Goal: Information Seeking & Learning: Understand process/instructions

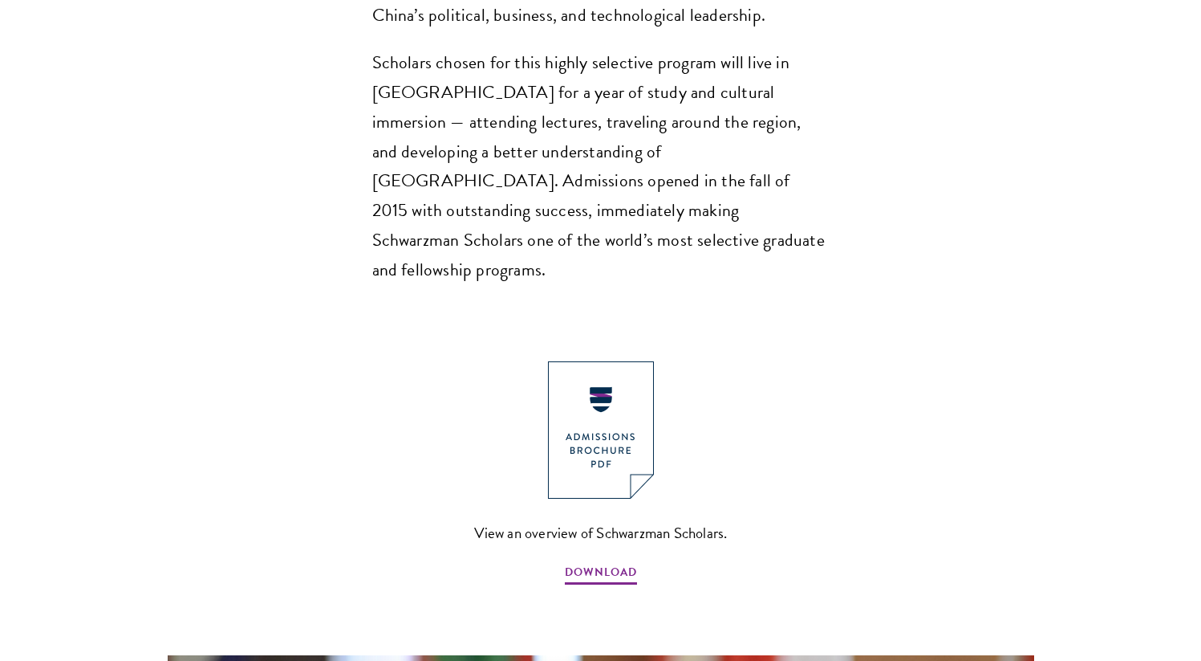
scroll to position [1523, 0]
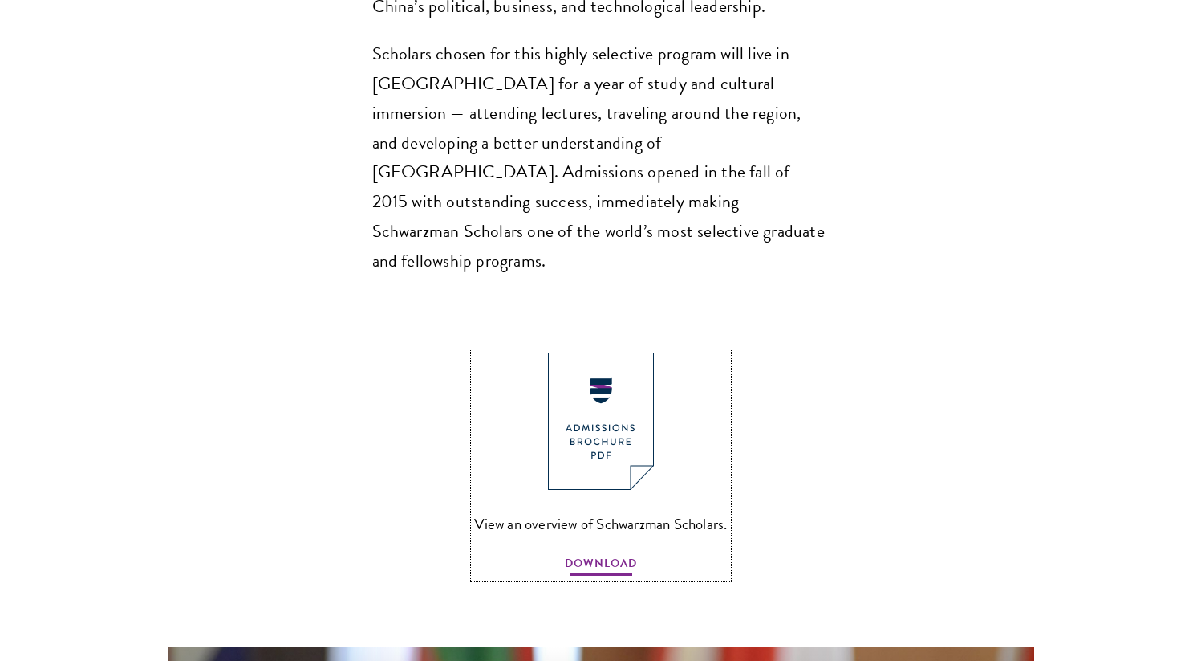
click at [596, 553] on span "DOWNLOAD" at bounding box center [601, 565] width 72 height 25
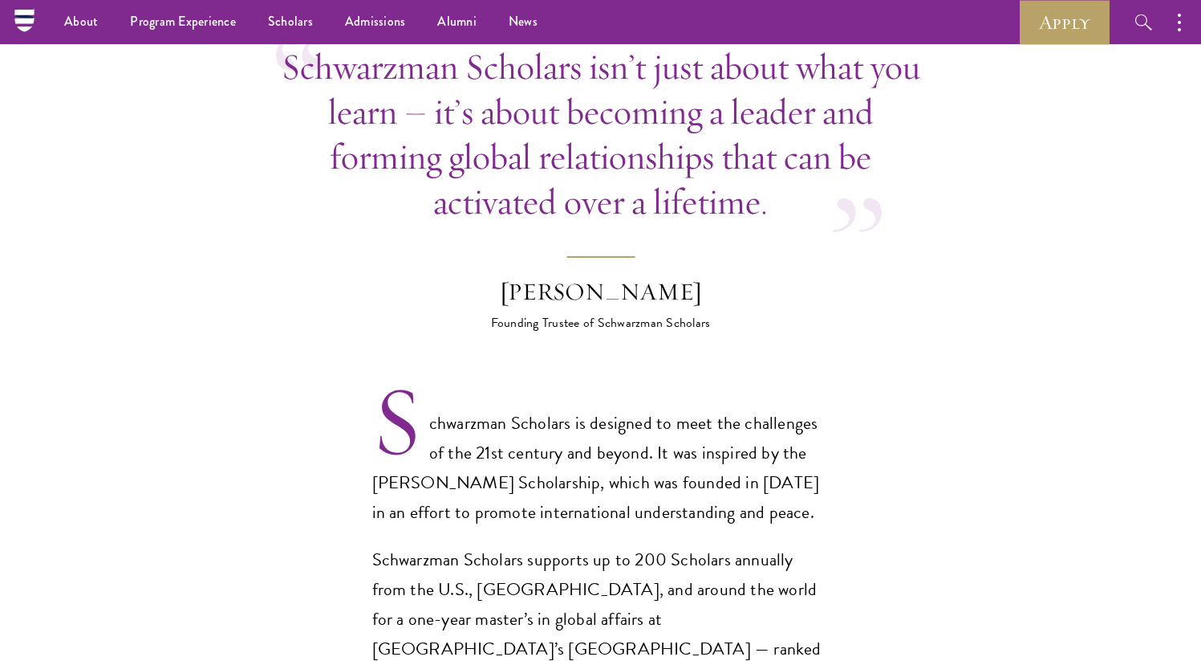
scroll to position [798, 0]
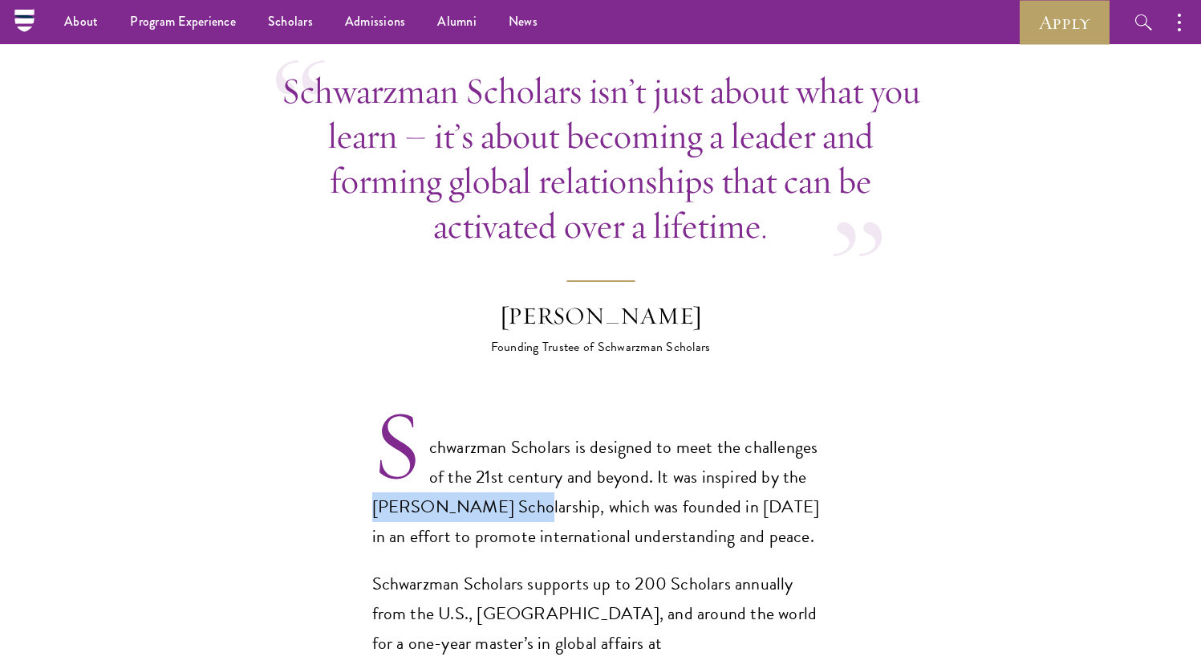
drag, startPoint x: 359, startPoint y: 488, endPoint x: 508, endPoint y: 480, distance: 149.5
copy p "Rhodes Scholarship"
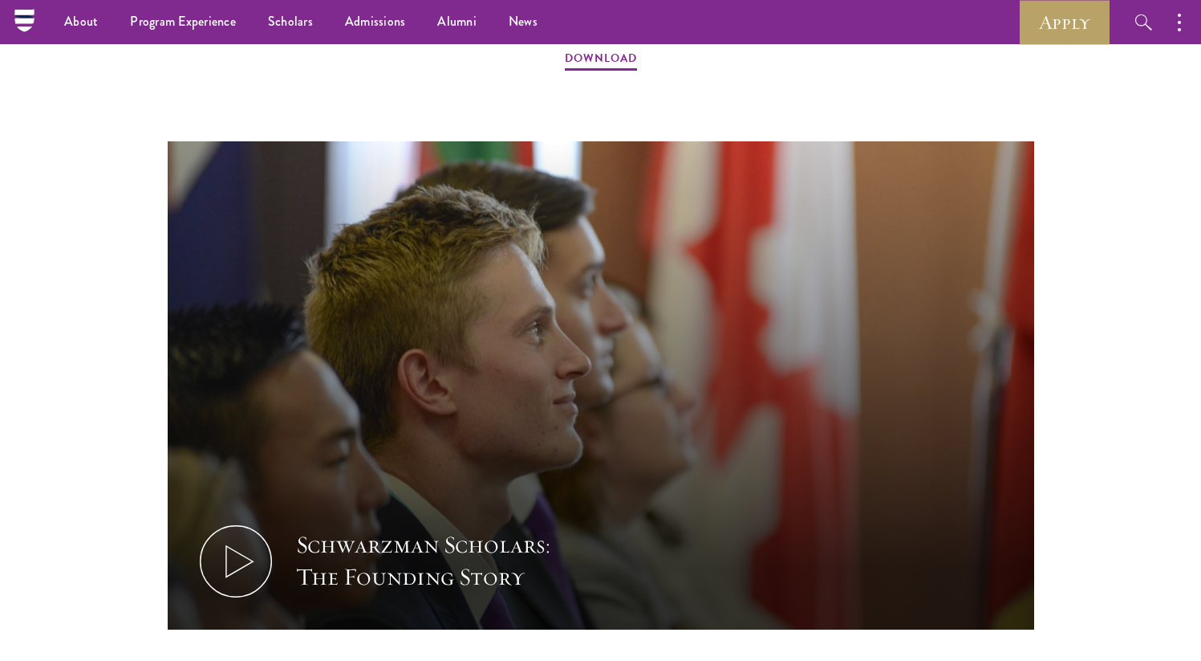
scroll to position [2005, 0]
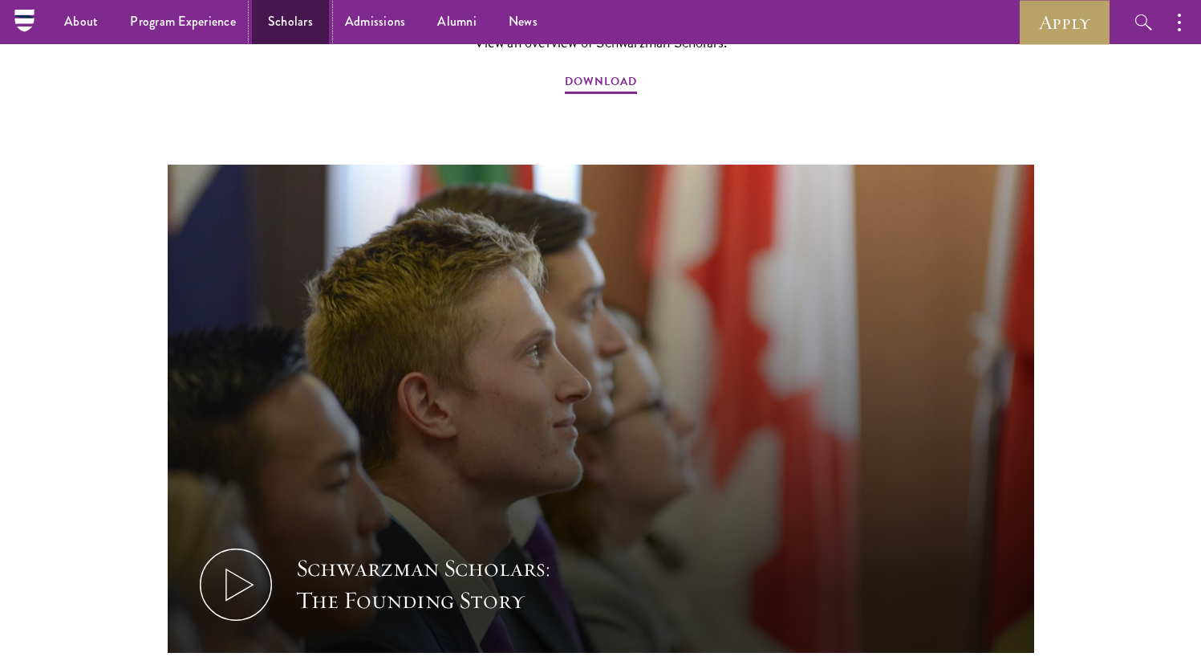
click at [273, 22] on link "Scholars" at bounding box center [290, 22] width 77 height 44
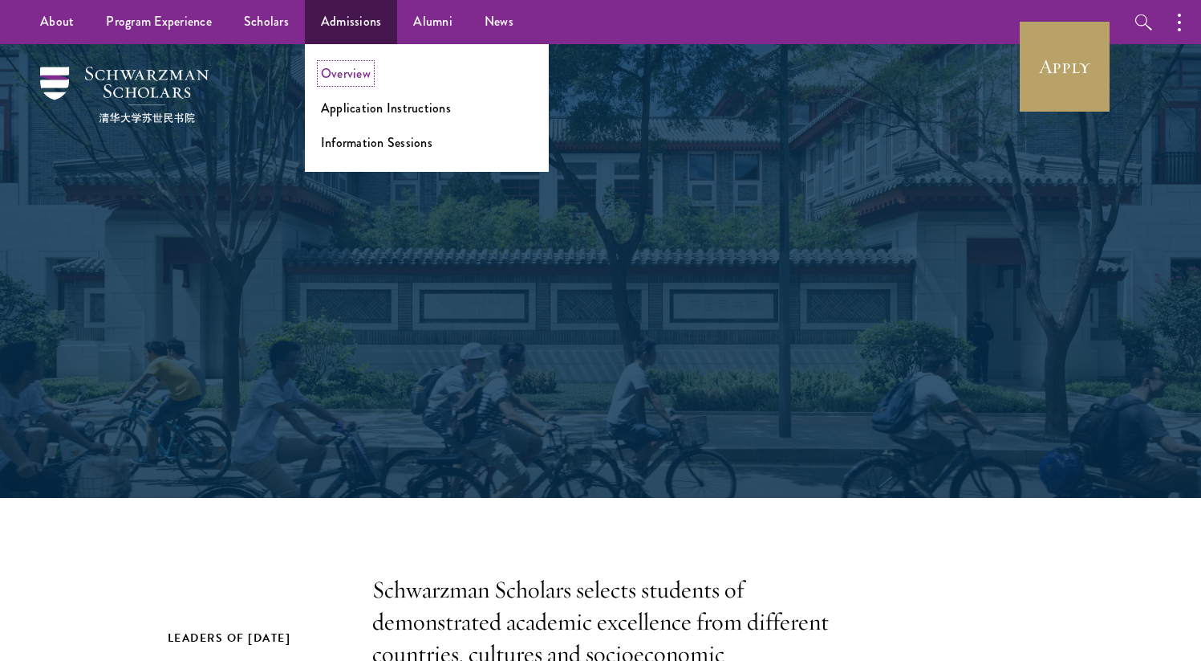
click at [348, 65] on link "Overview" at bounding box center [346, 73] width 50 height 18
click at [347, 95] on ul "Overview Application Instructions Information Sessions" at bounding box center [427, 108] width 244 height 128
click at [347, 100] on link "Application Instructions" at bounding box center [386, 108] width 130 height 18
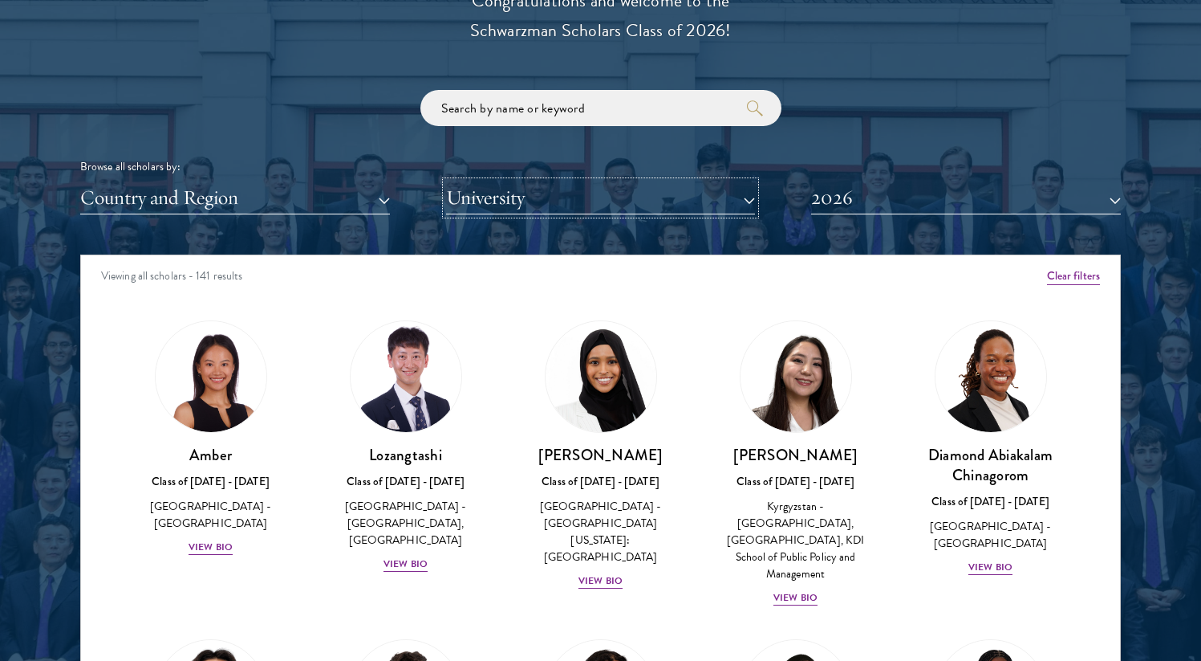
click at [509, 197] on button "University" at bounding box center [601, 197] width 310 height 33
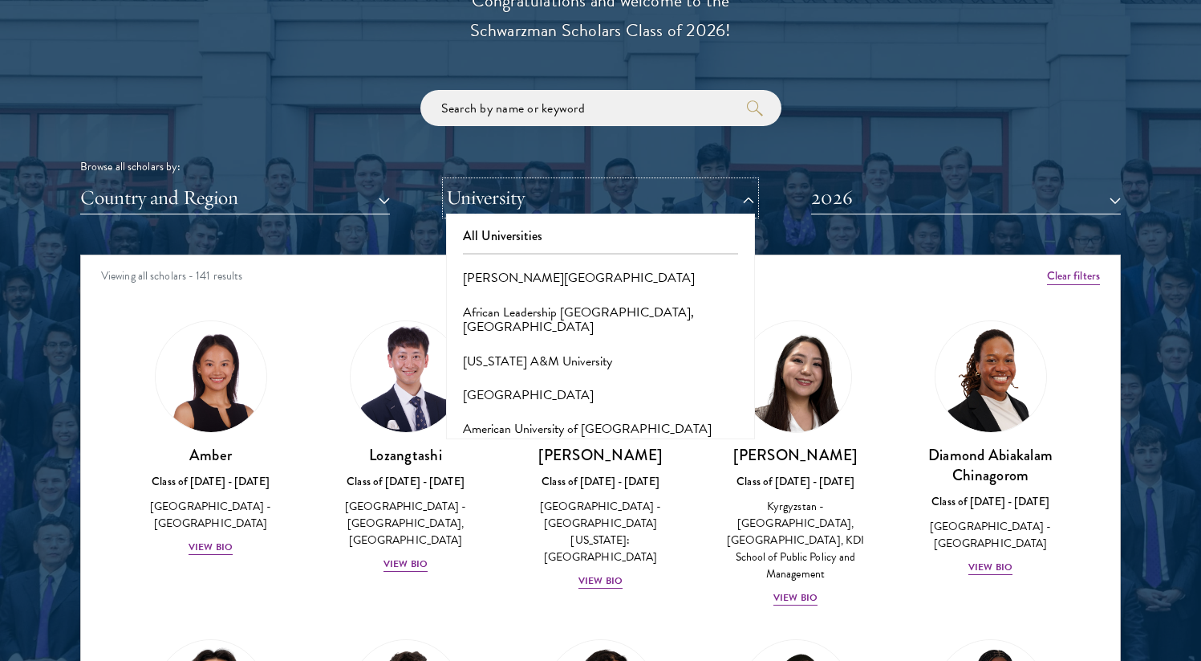
click at [509, 203] on button "University" at bounding box center [601, 197] width 310 height 33
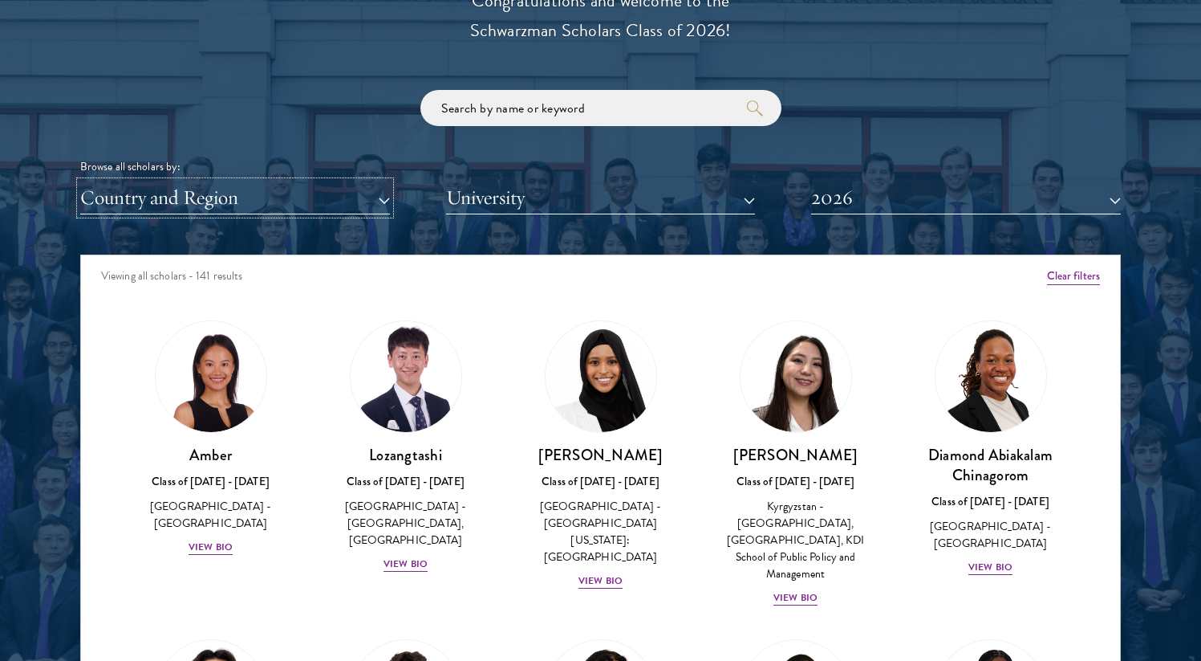
click at [356, 203] on button "Country and Region" at bounding box center [235, 197] width 310 height 33
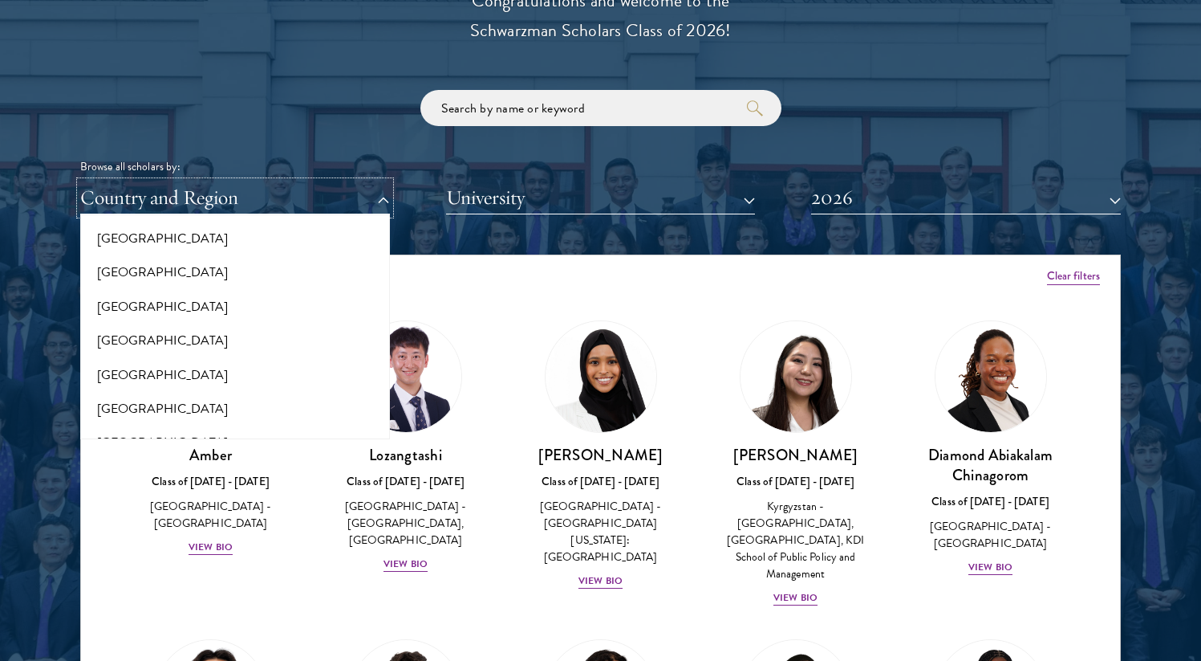
scroll to position [188, 0]
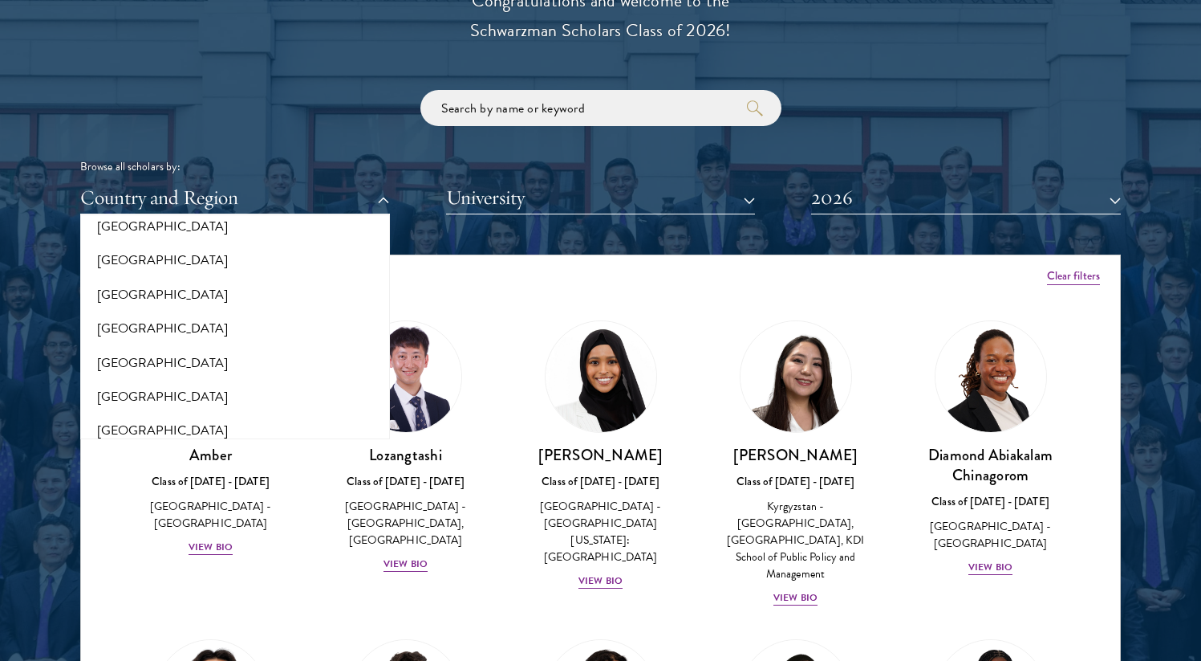
click at [457, 256] on div "Viewing all scholars - 141 results" at bounding box center [600, 277] width 1039 height 45
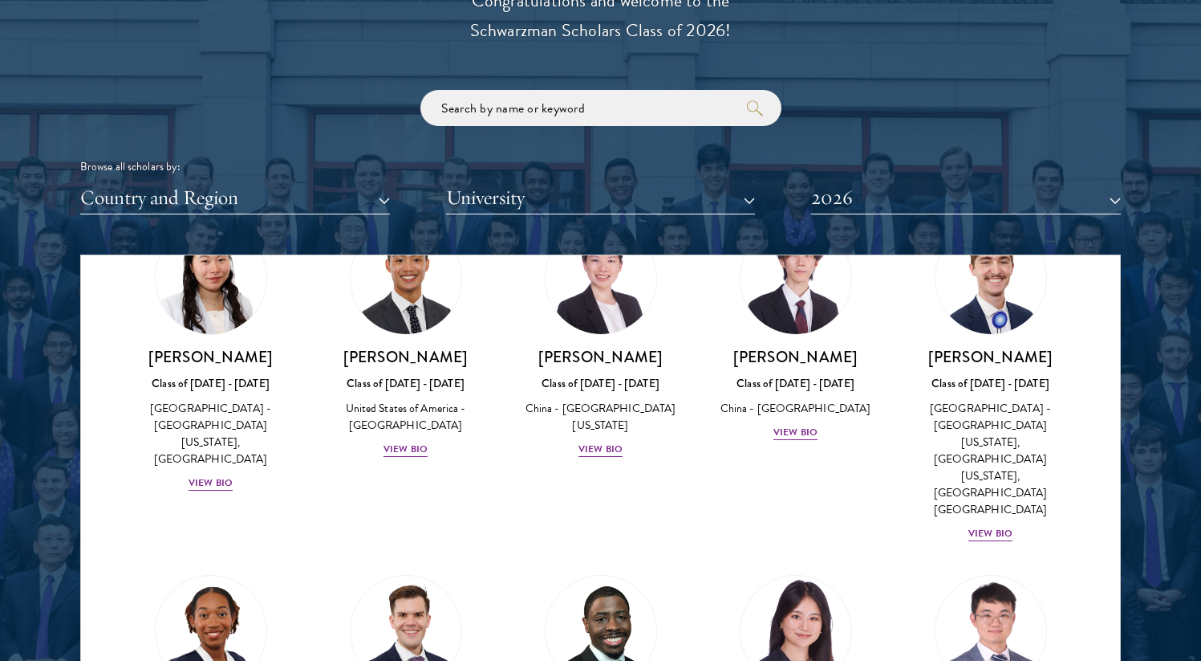
scroll to position [7772, 0]
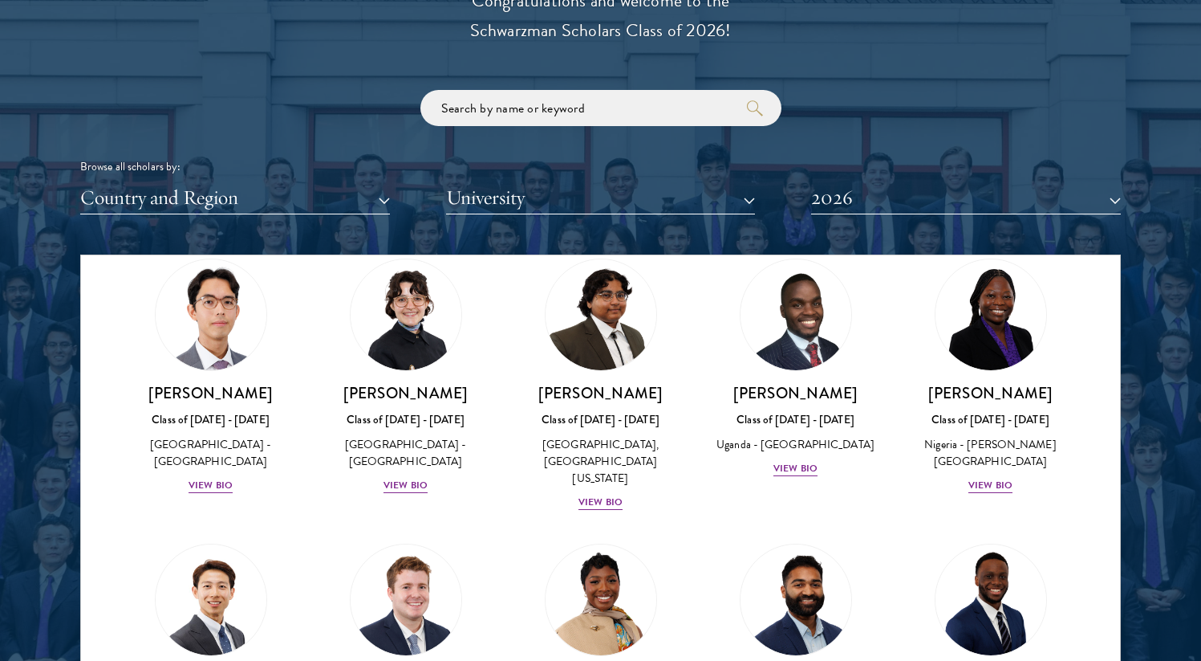
scroll to position [0, 0]
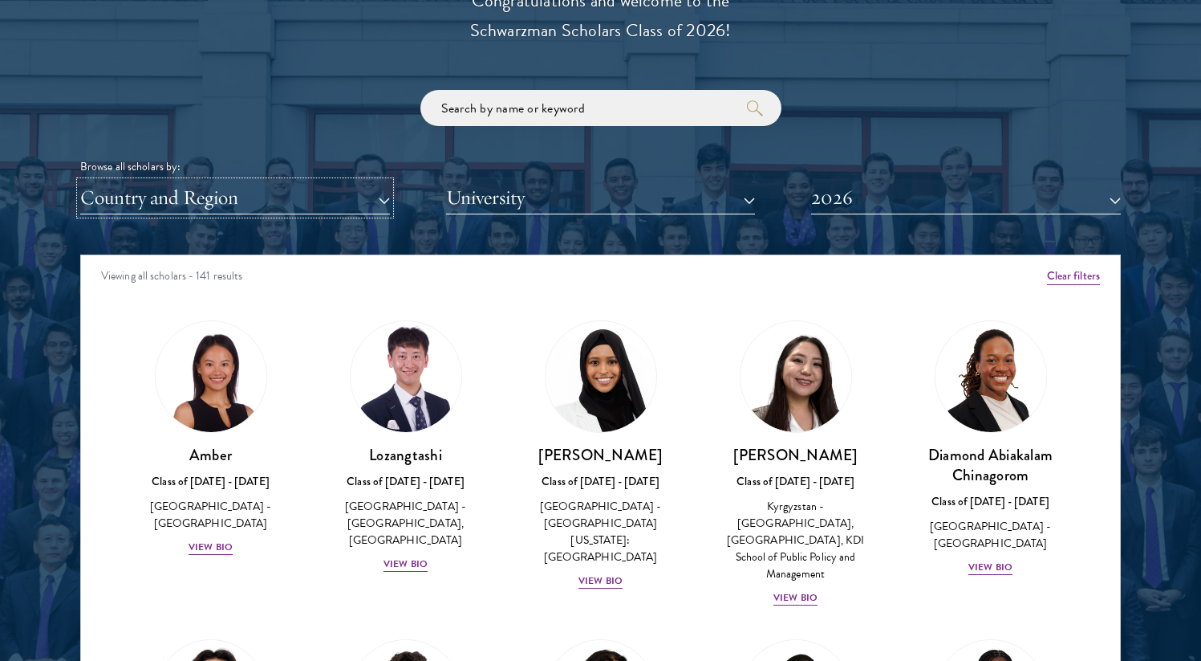
click at [255, 196] on button "Country and Region" at bounding box center [235, 197] width 310 height 33
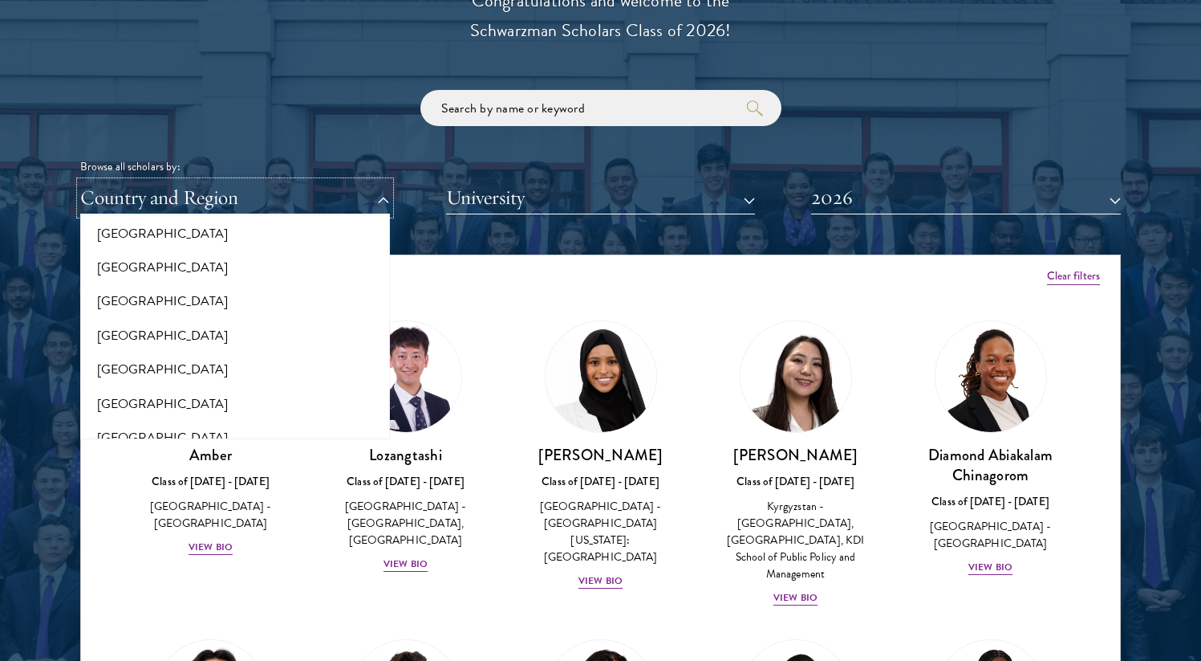
scroll to position [3292, 0]
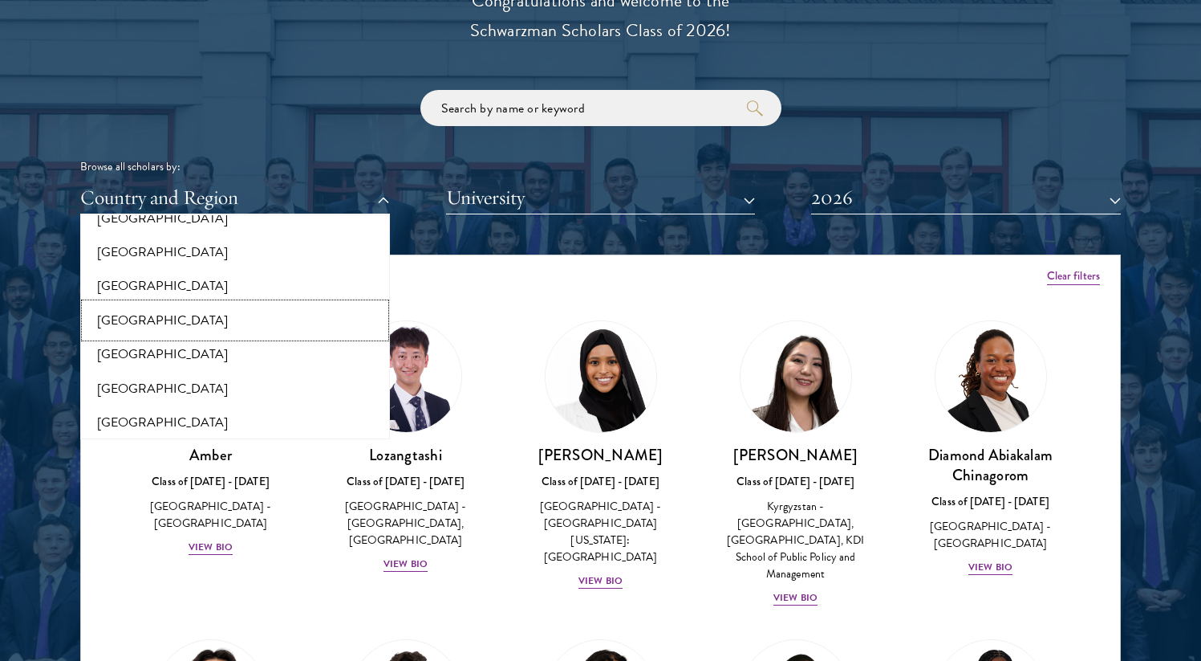
click at [168, 319] on button "[GEOGRAPHIC_DATA]" at bounding box center [235, 320] width 300 height 34
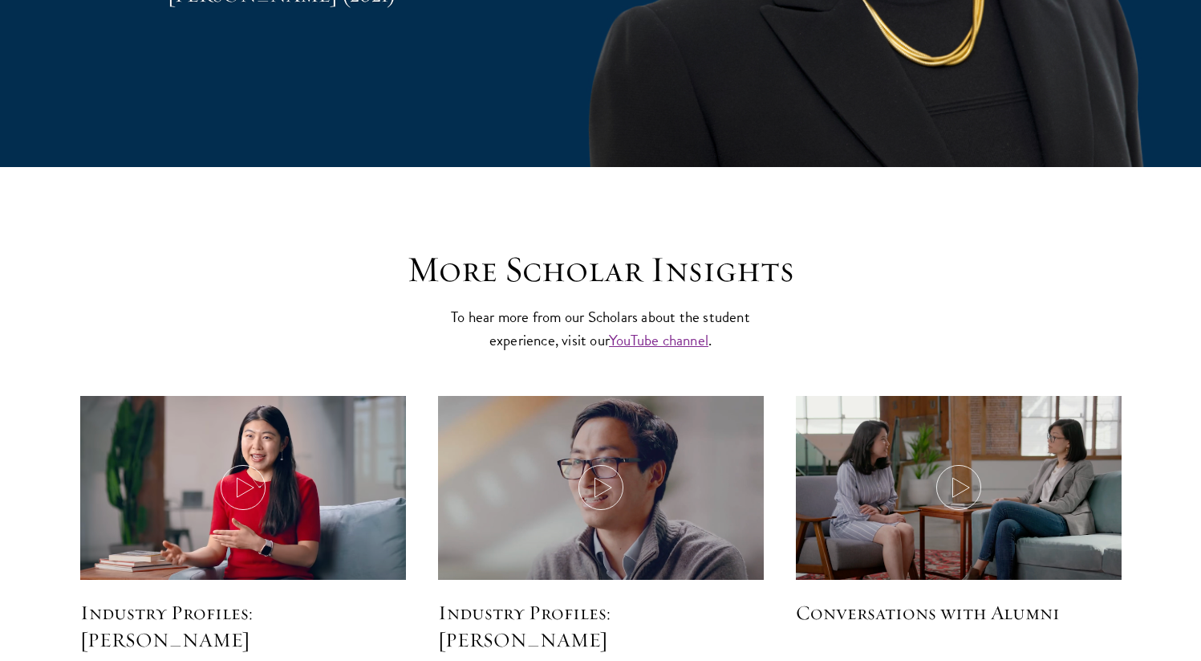
scroll to position [3822, 0]
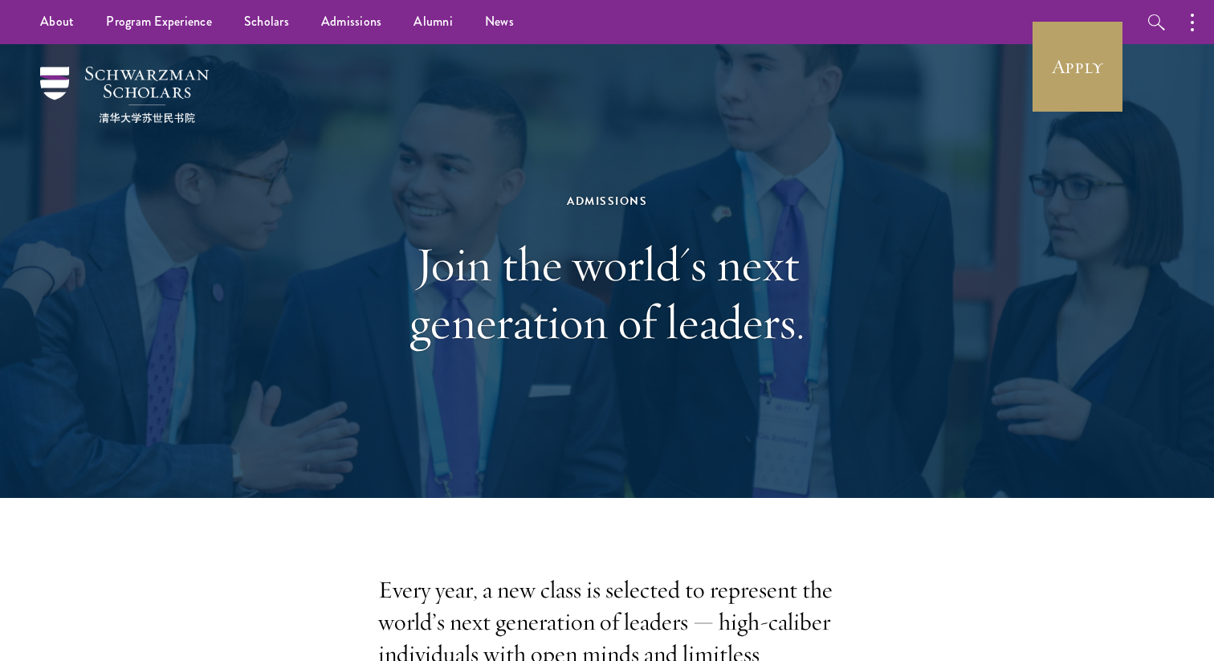
click at [860, 279] on h1 "Join the world's next generation of leaders." at bounding box center [607, 293] width 554 height 116
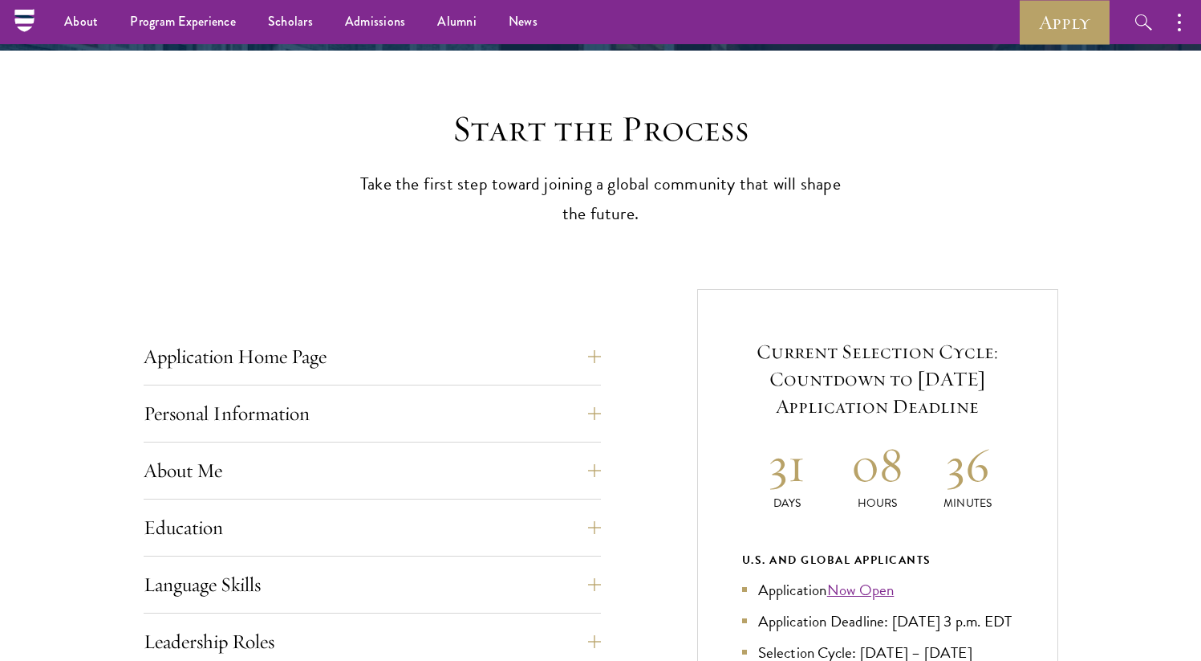
scroll to position [320, 0]
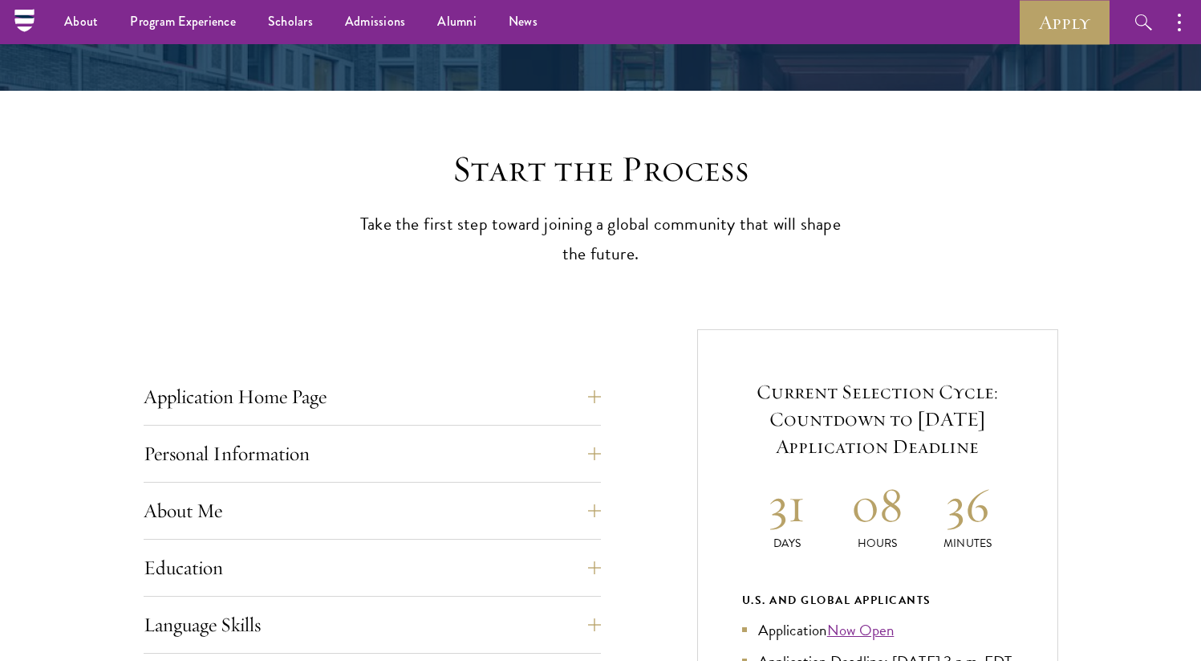
click at [397, 168] on h2 "Start the Process" at bounding box center [601, 169] width 498 height 45
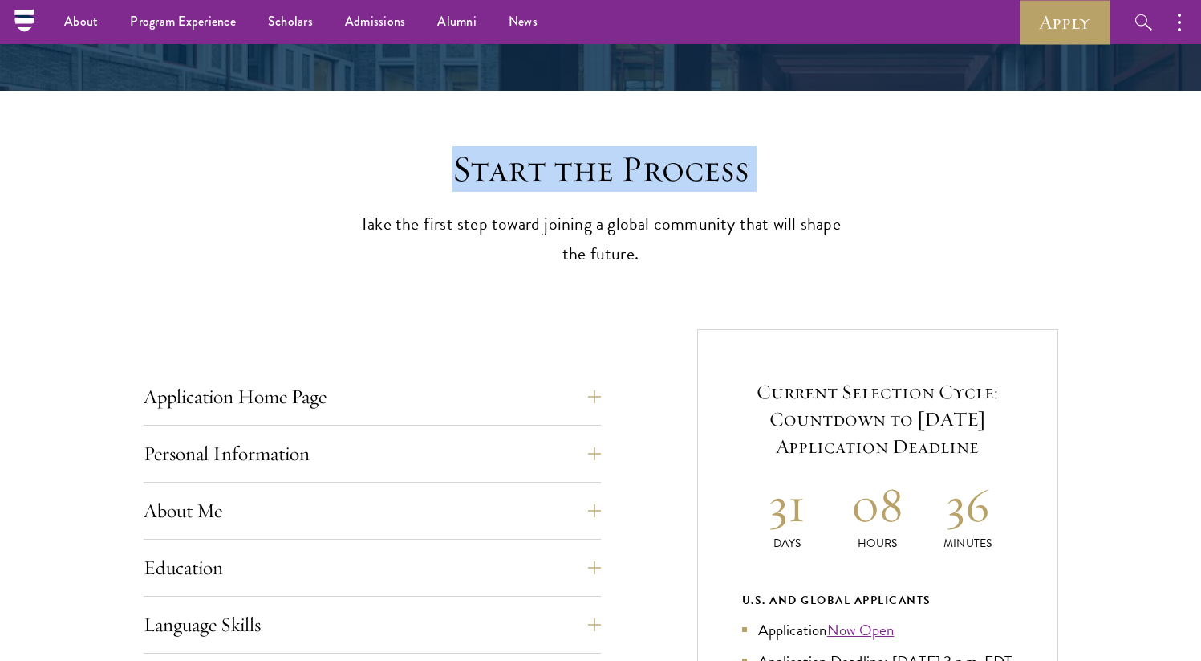
click at [397, 168] on h2 "Start the Process" at bounding box center [601, 169] width 498 height 45
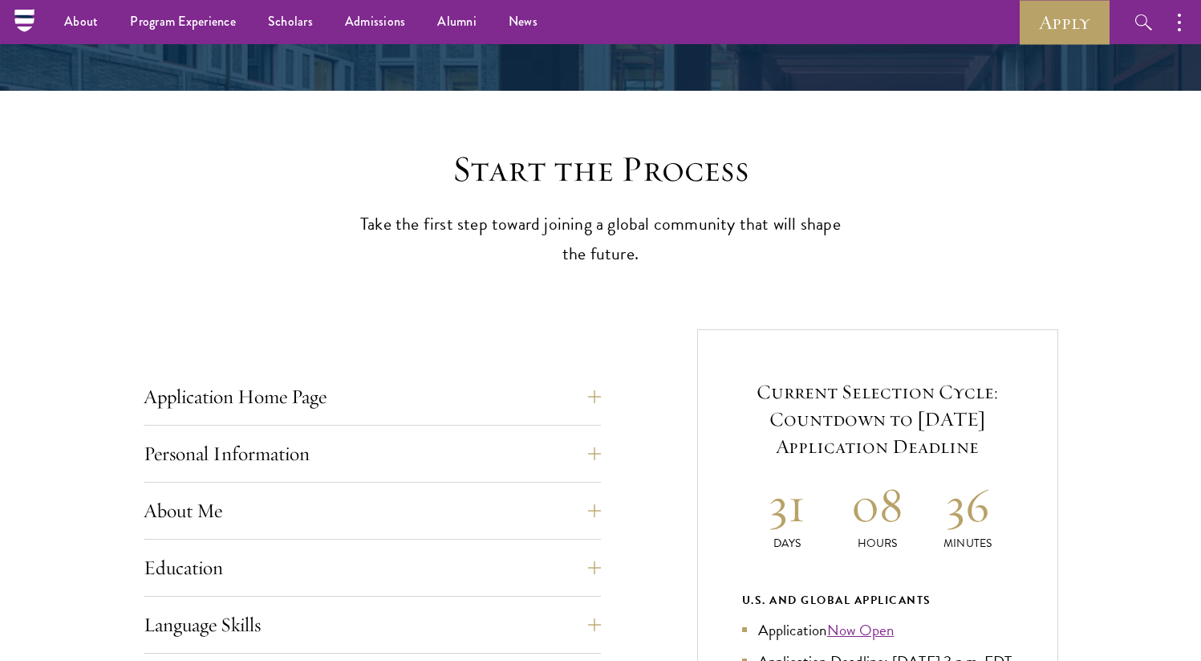
click at [425, 170] on h2 "Start the Process" at bounding box center [601, 169] width 498 height 45
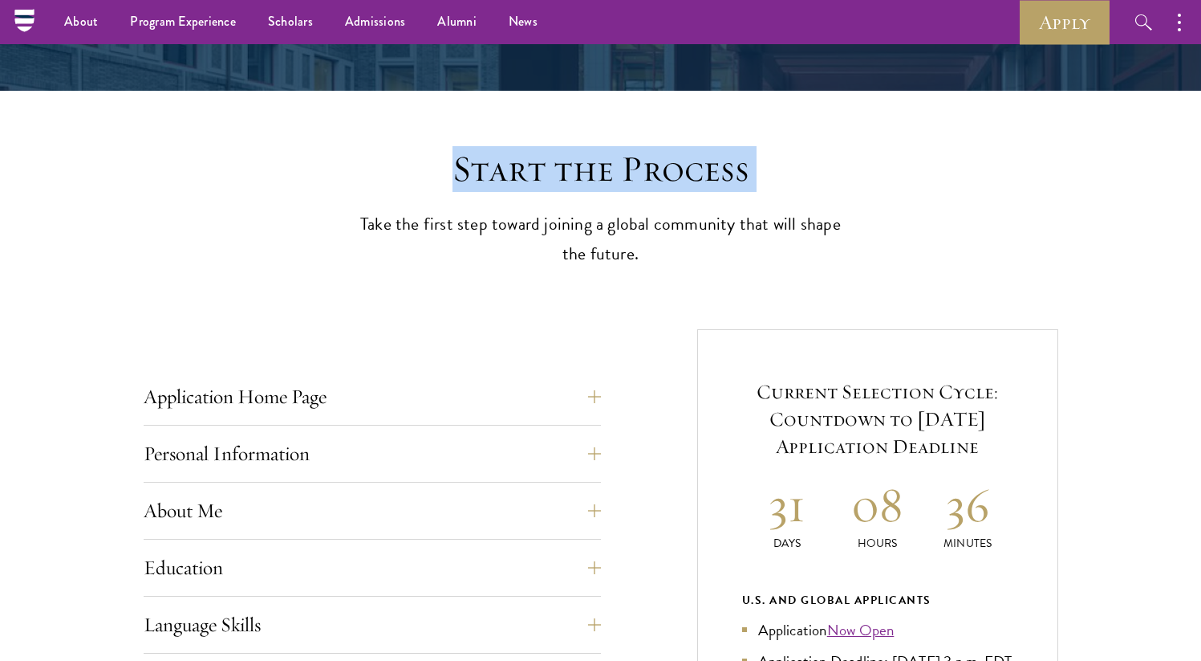
click at [425, 170] on h2 "Start the Process" at bounding box center [601, 169] width 498 height 45
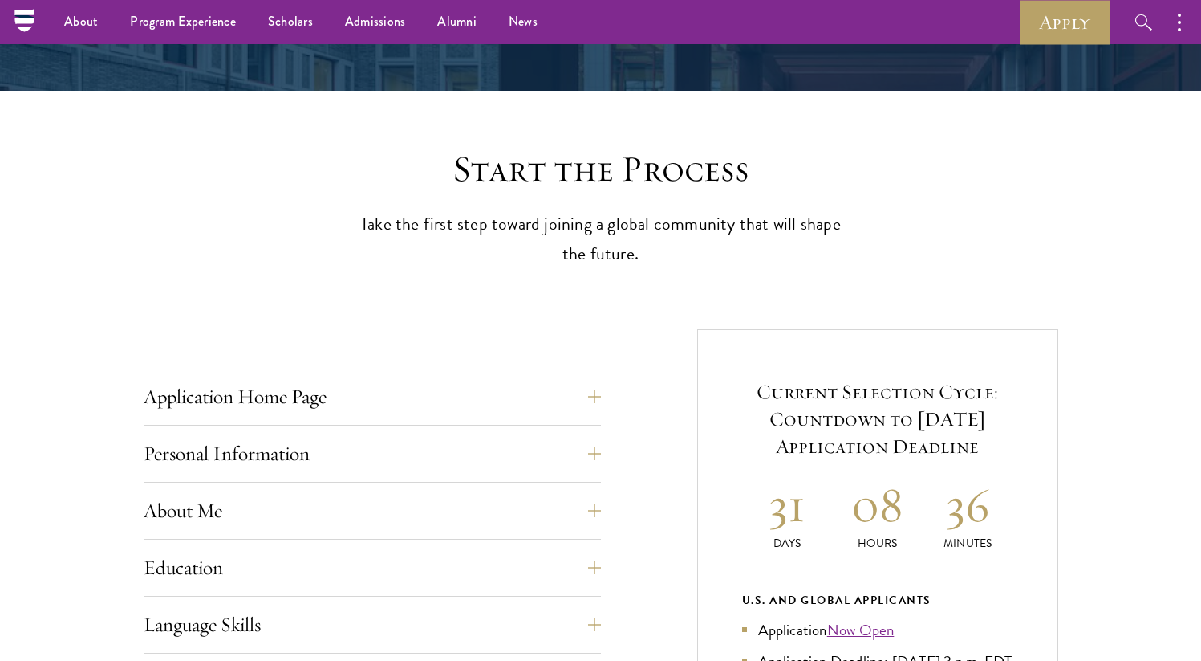
click at [387, 182] on h2 "Start the Process" at bounding box center [601, 169] width 498 height 45
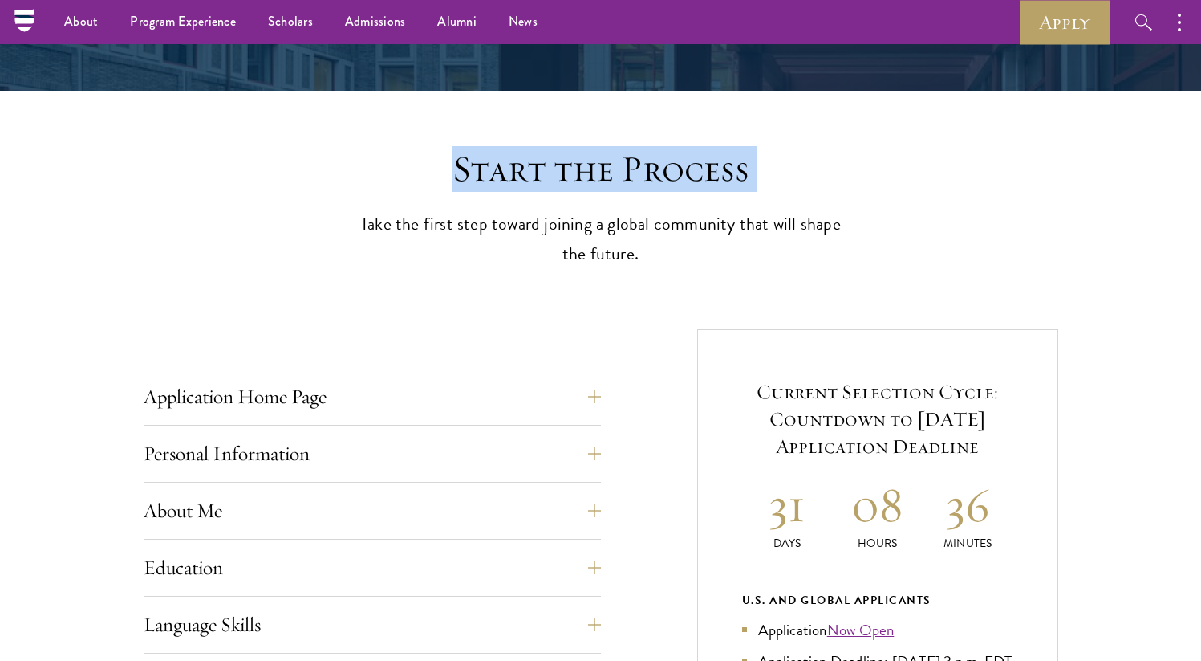
click at [387, 182] on h2 "Start the Process" at bounding box center [601, 169] width 498 height 45
click at [398, 179] on h2 "Start the Process" at bounding box center [601, 169] width 498 height 45
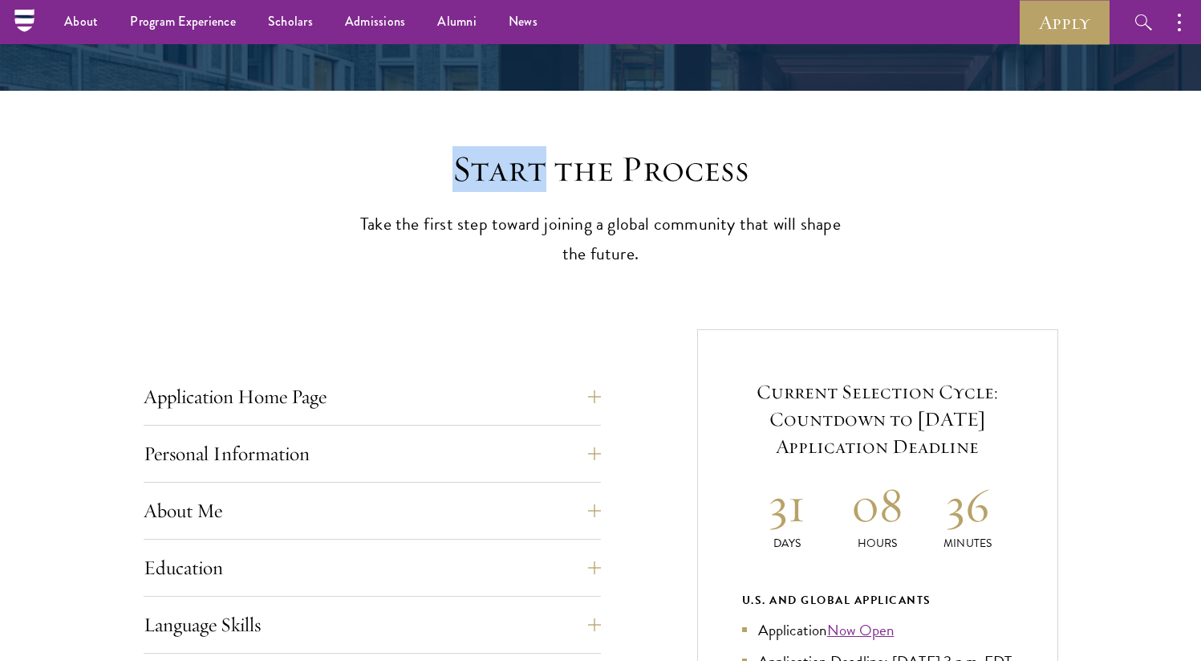
click at [398, 179] on h2 "Start the Process" at bounding box center [601, 169] width 498 height 45
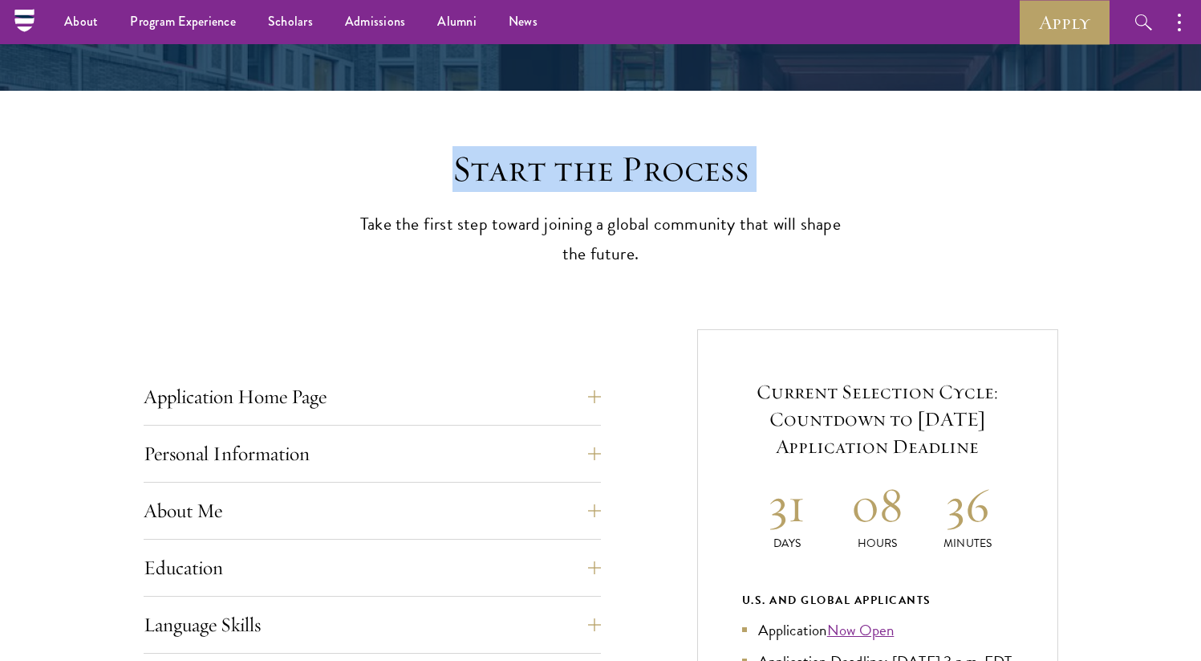
click at [398, 179] on h2 "Start the Process" at bounding box center [601, 169] width 498 height 45
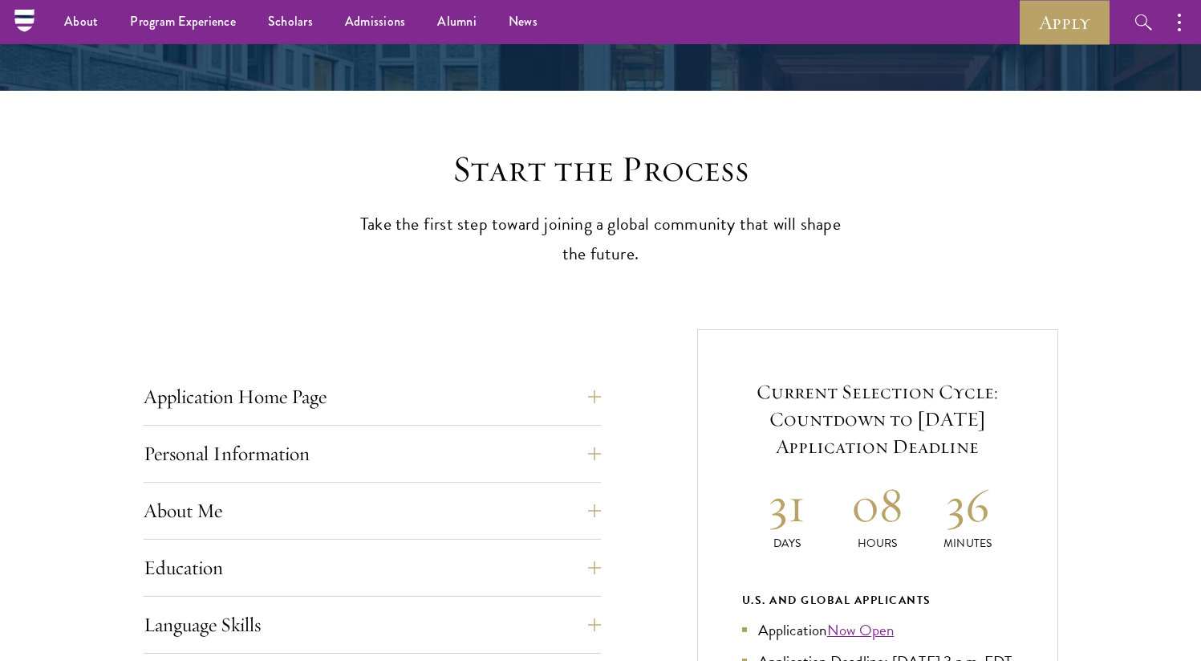
click at [389, 180] on h2 "Start the Process" at bounding box center [601, 169] width 498 height 45
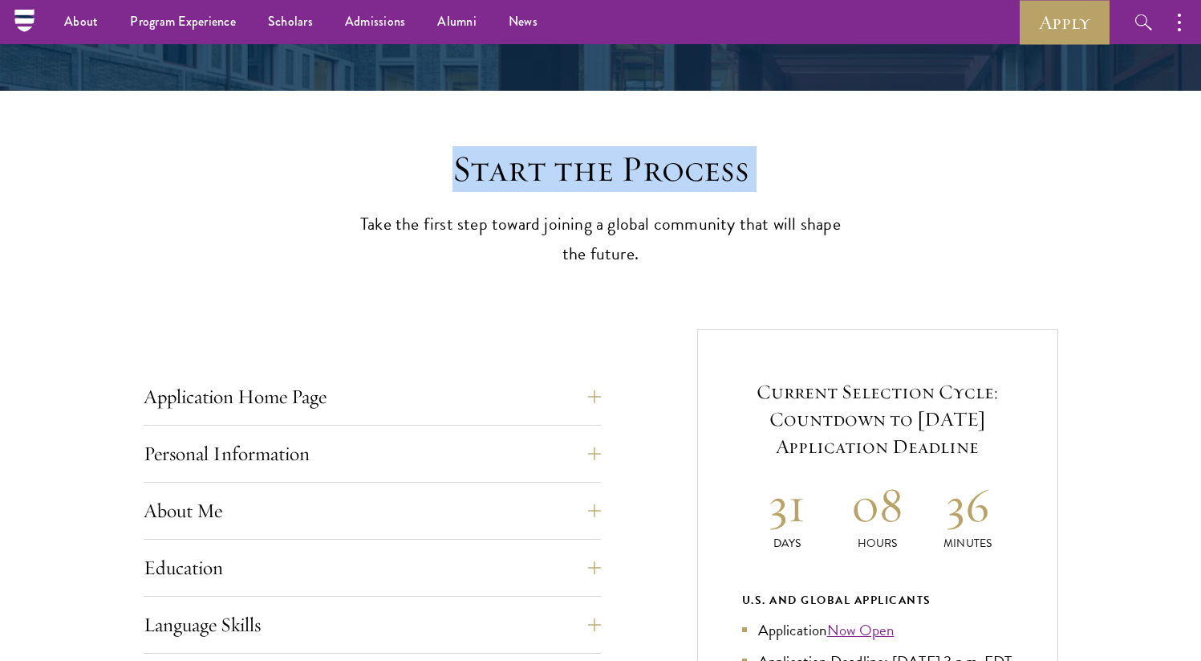
click at [389, 180] on h2 "Start the Process" at bounding box center [601, 169] width 498 height 45
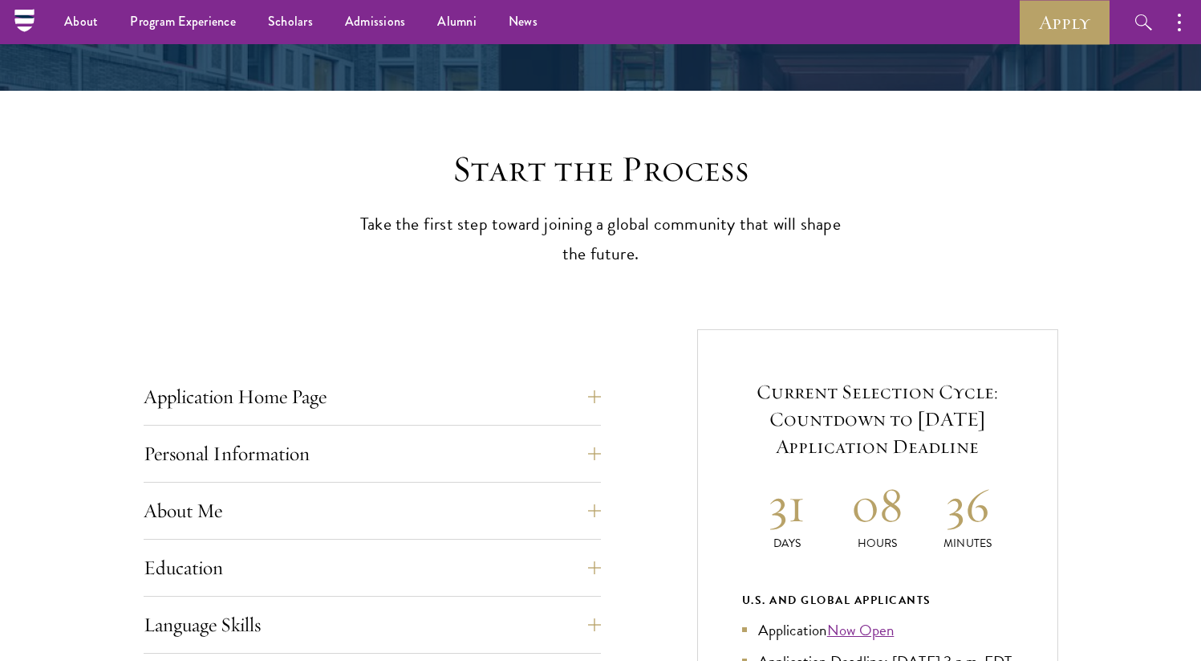
click at [357, 205] on div "Start the Process Take the first step toward joining a global community that wi…" at bounding box center [601, 208] width 498 height 122
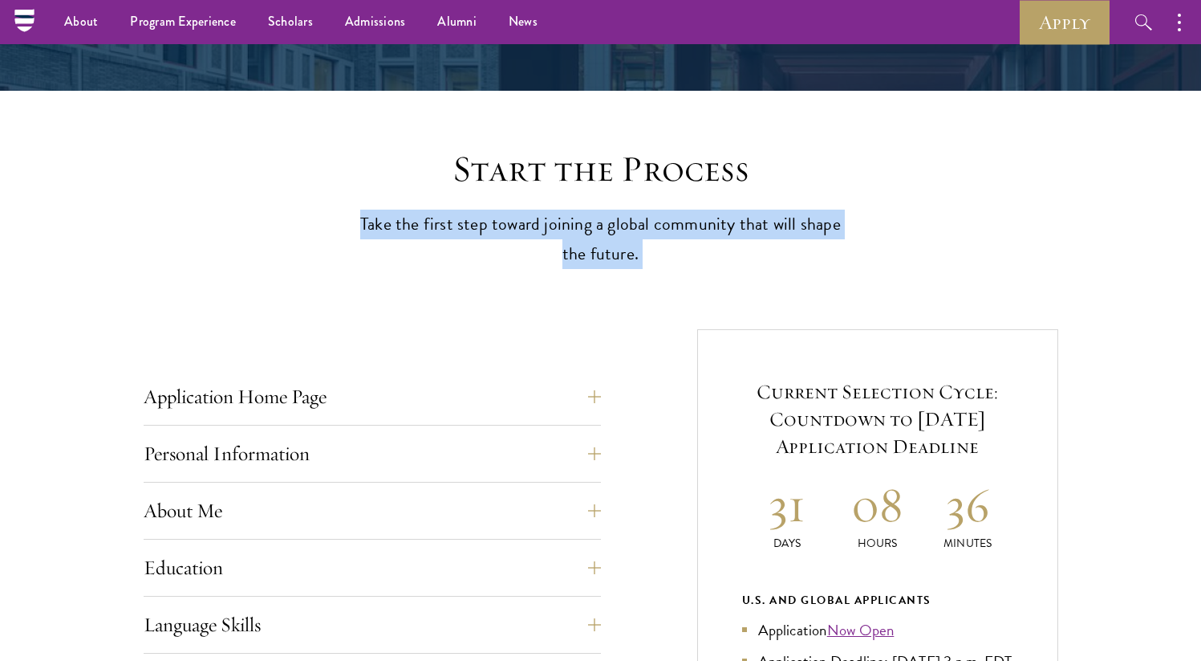
click at [357, 205] on div "Start the Process Take the first step toward joining a global community that wi…" at bounding box center [601, 208] width 498 height 122
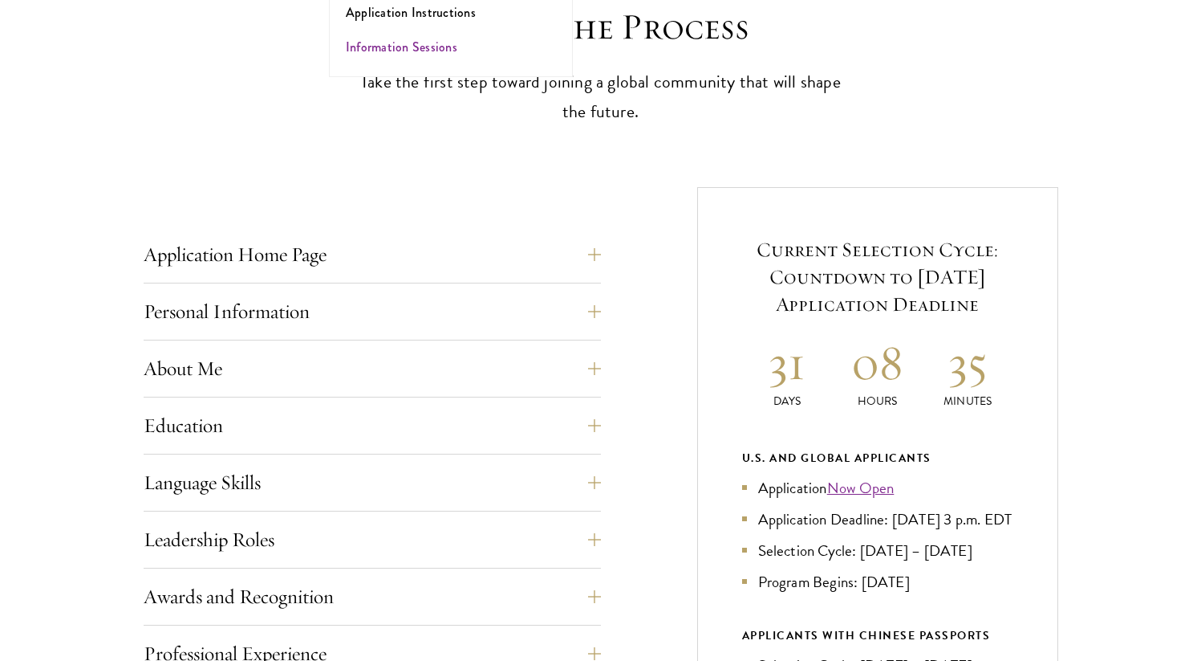
scroll to position [582, 0]
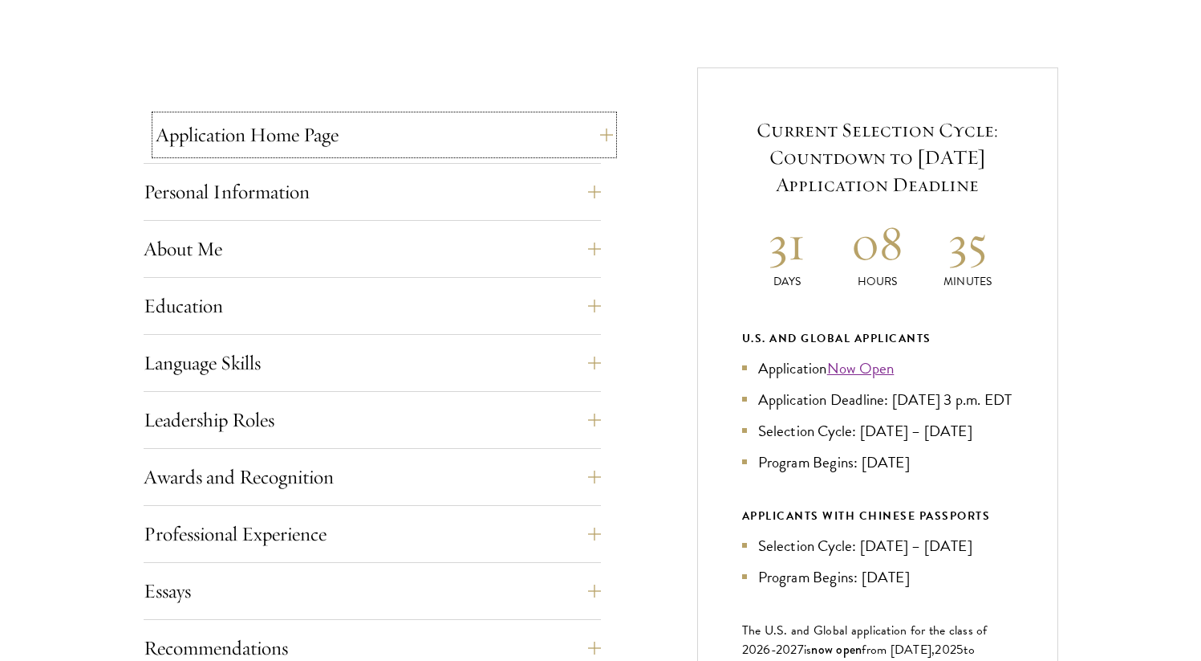
click at [358, 138] on button "Application Home Page" at bounding box center [384, 135] width 457 height 39
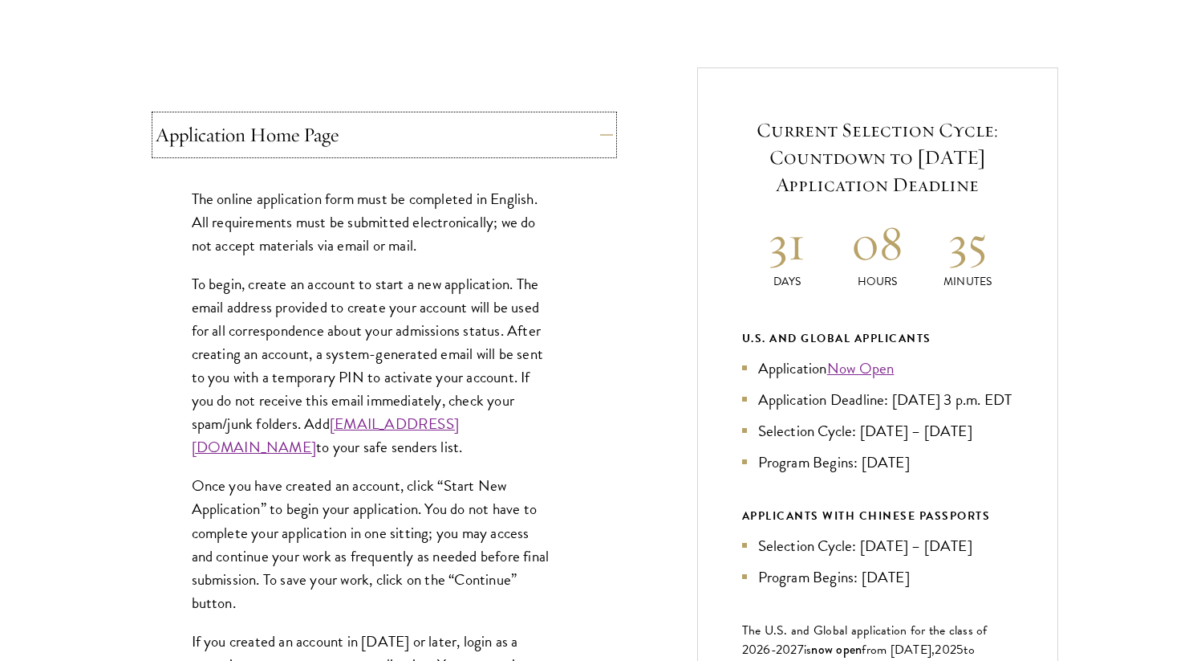
click at [358, 139] on button "Application Home Page" at bounding box center [384, 135] width 457 height 39
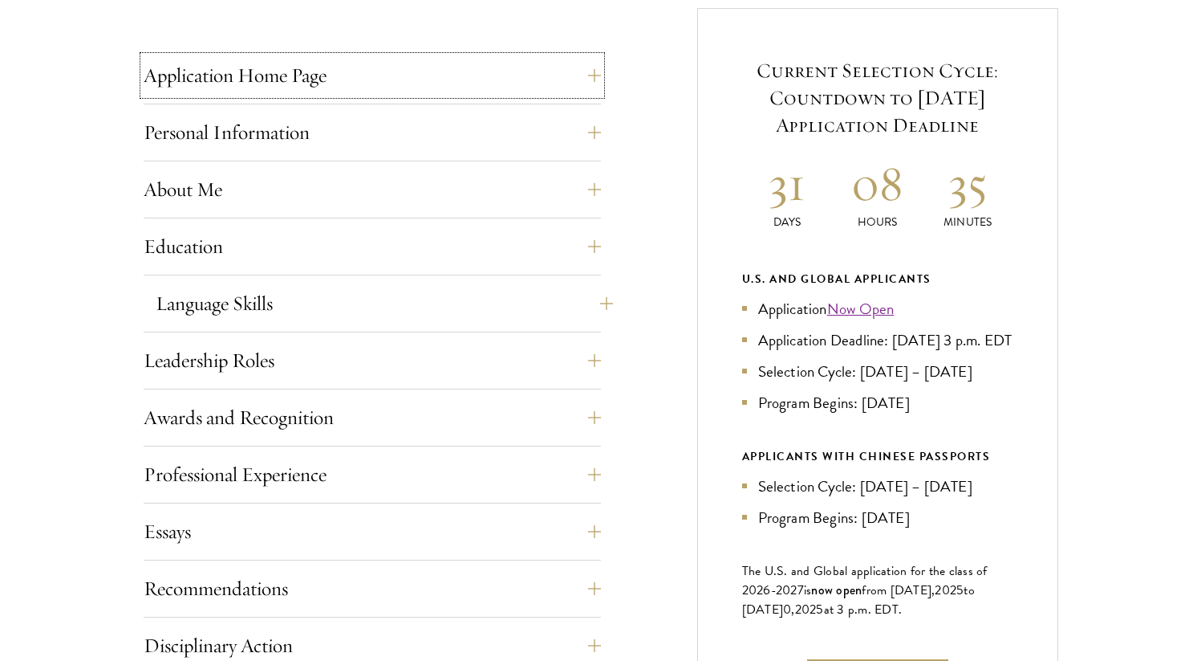
scroll to position [648, 0]
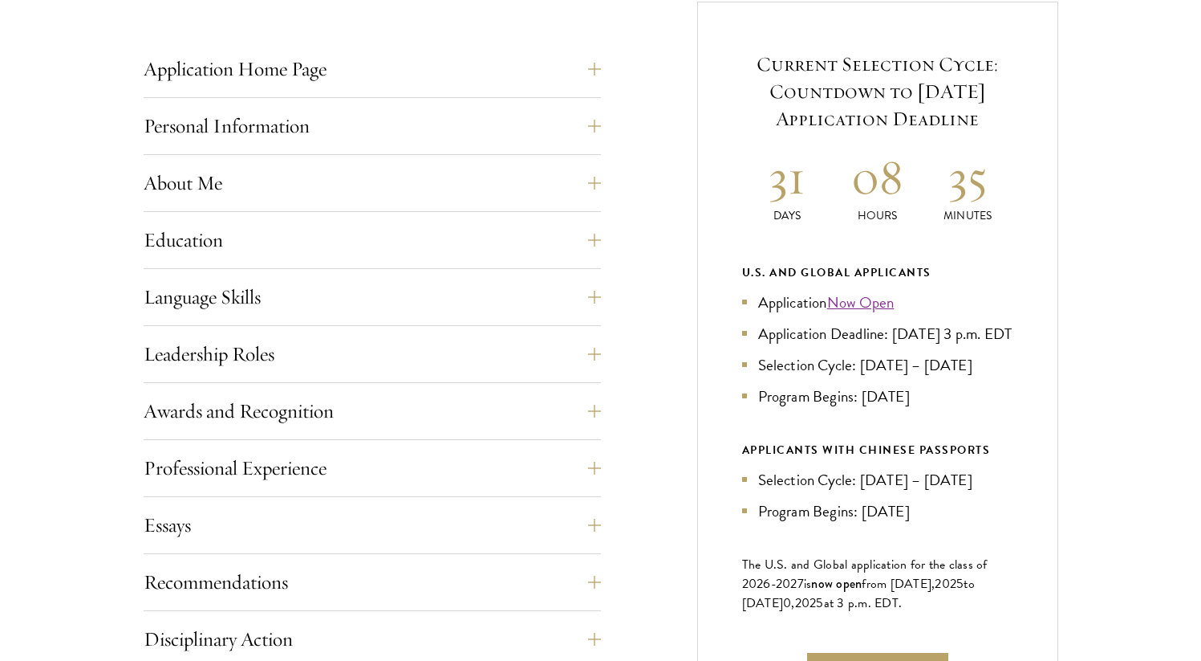
click at [654, 147] on div "Application Home Page The online application form must be completed in English.…" at bounding box center [601, 477] width 915 height 951
click at [531, 141] on button "Personal Information" at bounding box center [384, 126] width 457 height 39
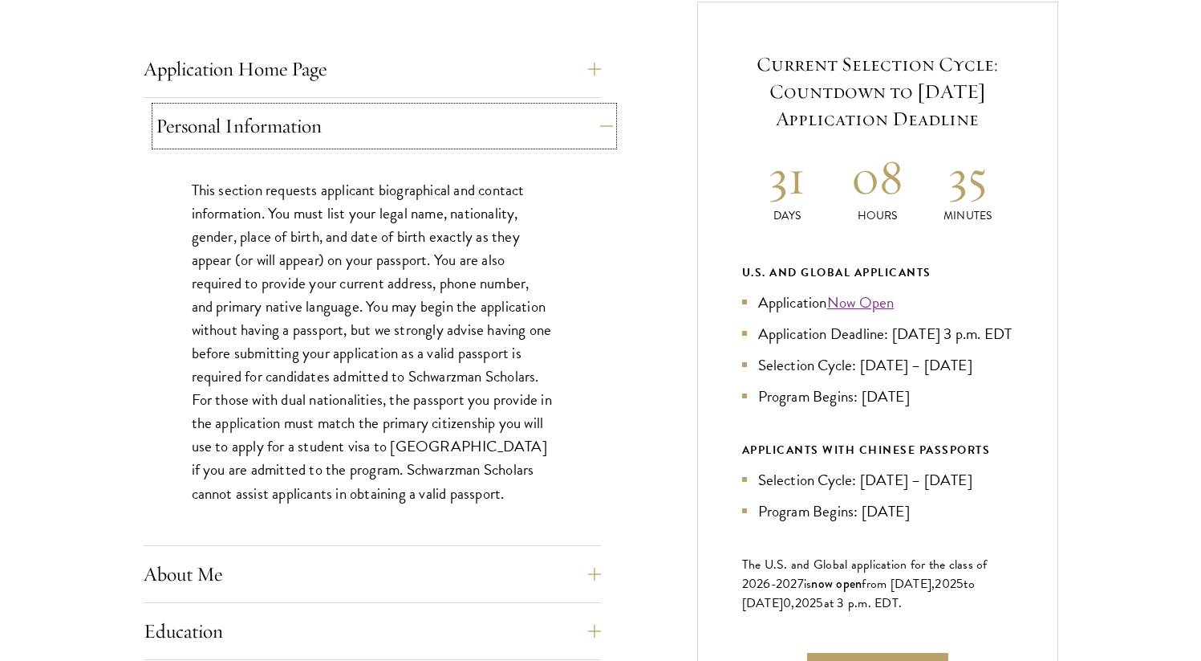
click at [521, 128] on button "Personal Information" at bounding box center [384, 126] width 457 height 39
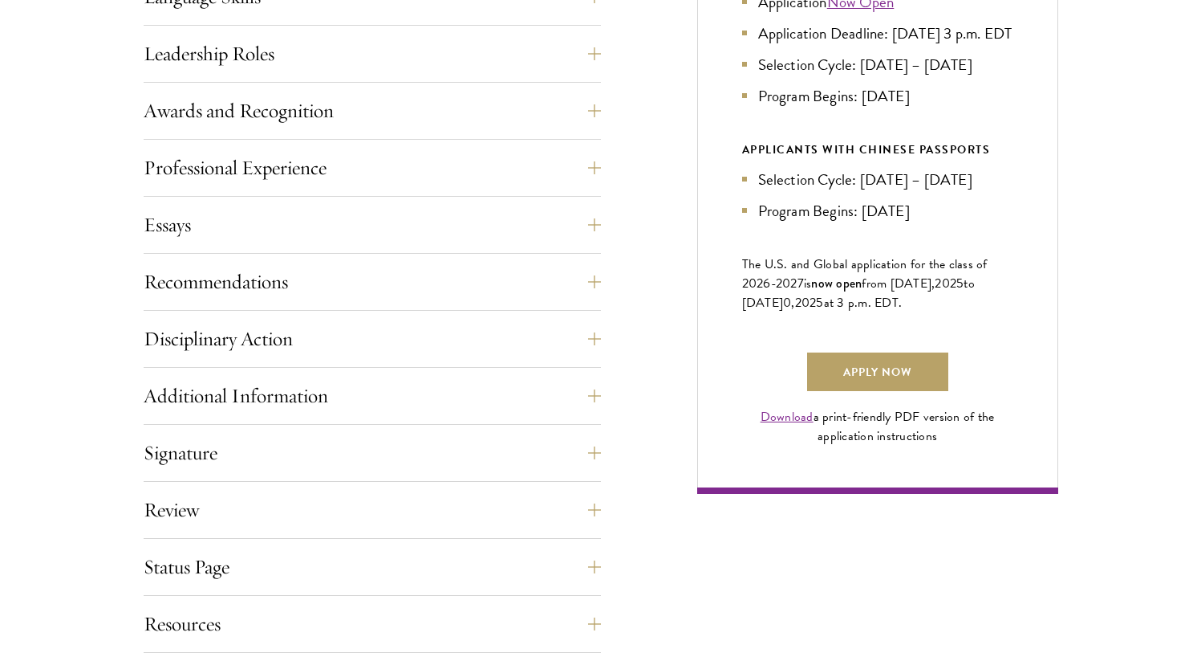
scroll to position [1072, 0]
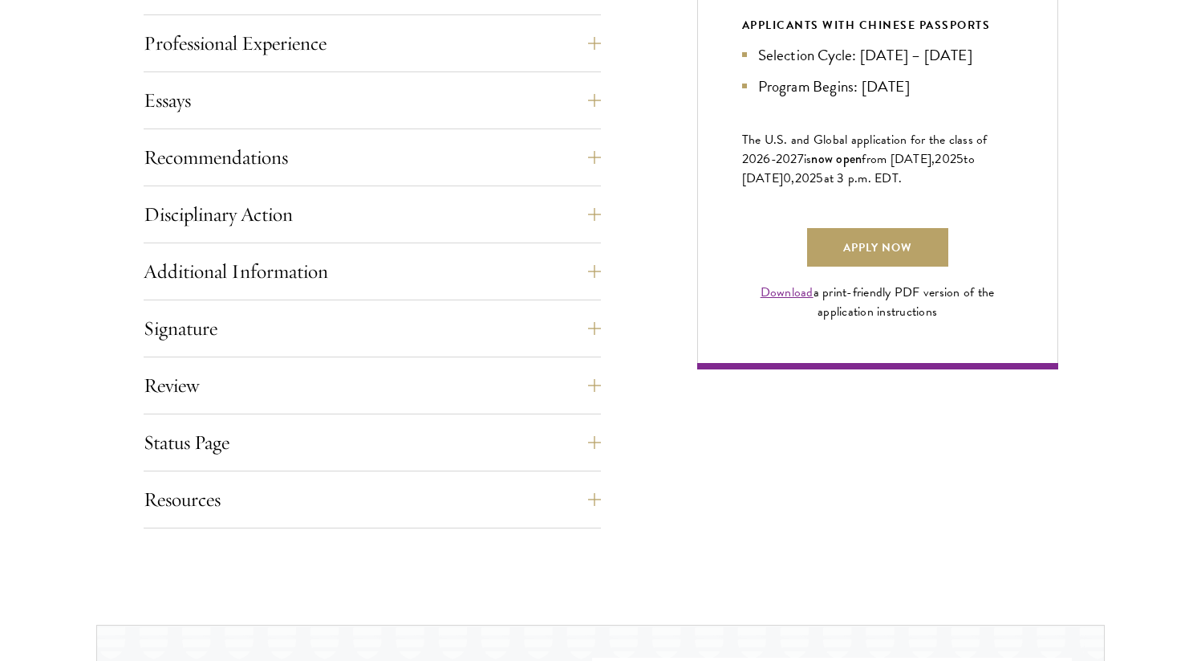
click at [665, 307] on div "Application Home Page The online application form must be completed in English.…" at bounding box center [601, 52] width 915 height 951
click at [799, 302] on link "Download" at bounding box center [787, 292] width 53 height 19
